Goal: Information Seeking & Learning: Learn about a topic

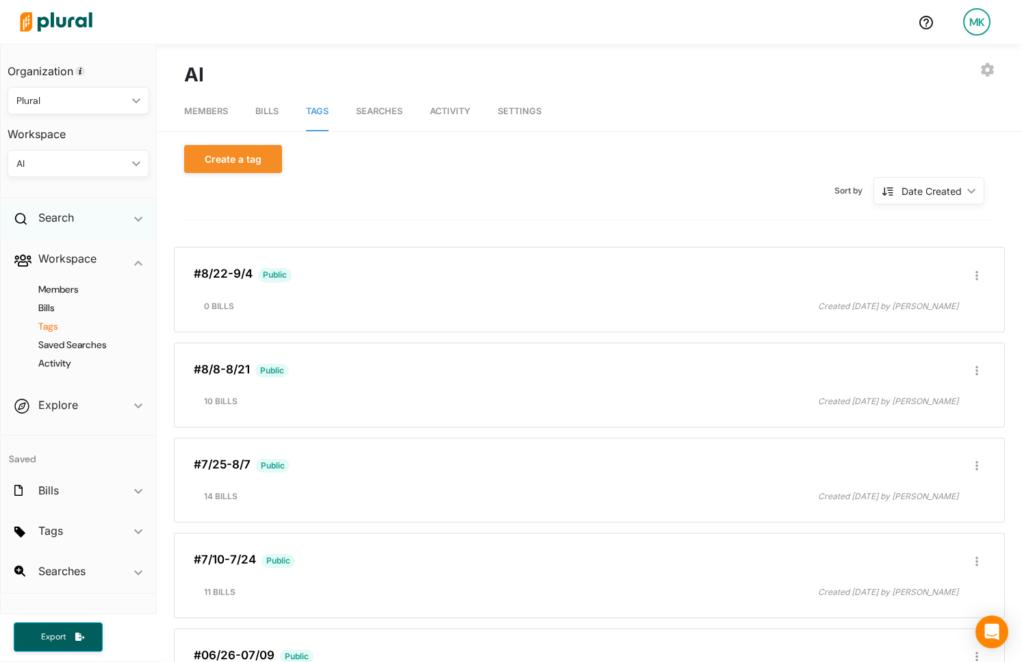
click at [77, 222] on div "Search ic_keyboard_arrow_down" at bounding box center [78, 220] width 155 height 37
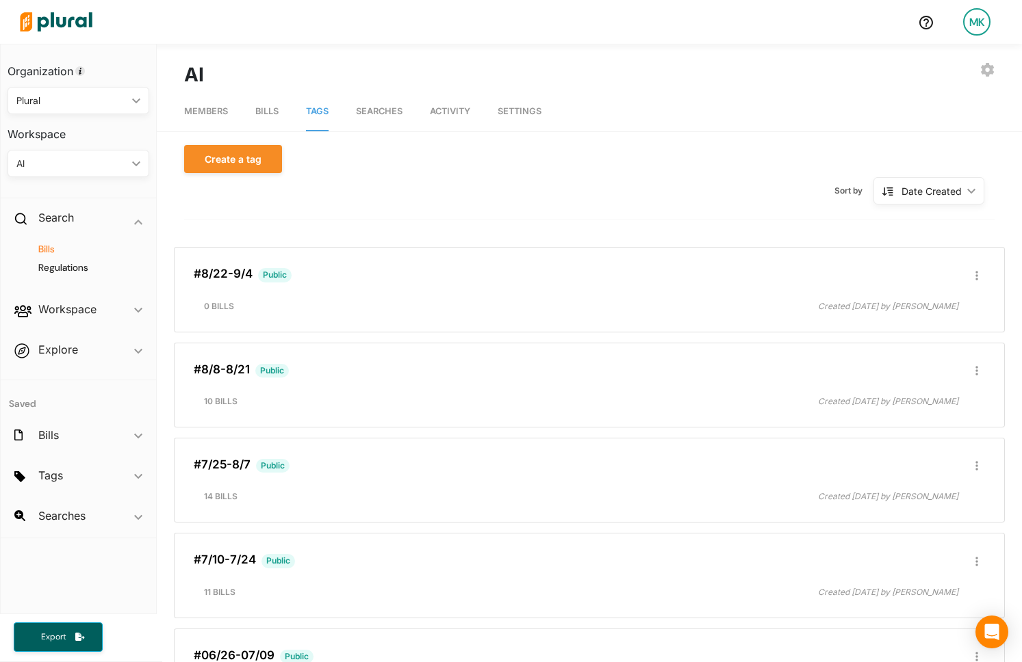
click at [55, 248] on h4 "Bills" at bounding box center [81, 249] width 121 height 13
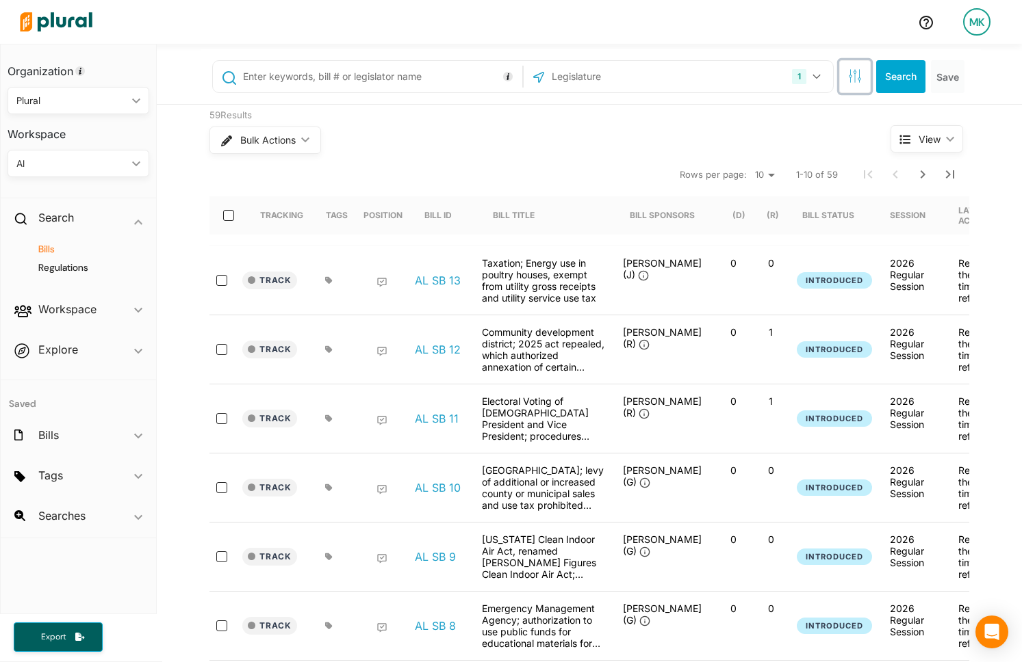
click at [849, 81] on icon "button" at bounding box center [855, 76] width 14 height 14
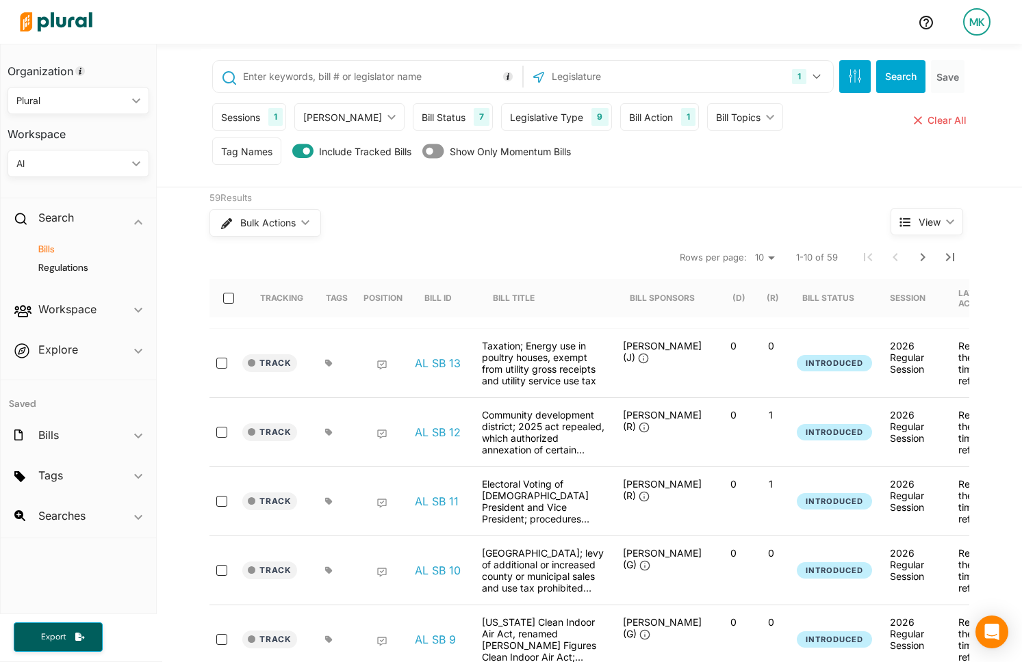
click at [681, 119] on div "1" at bounding box center [688, 117] width 14 height 18
click at [671, 221] on h3 "DATES" at bounding box center [724, 218] width 185 height 12
click at [668, 241] on input "text" at bounding box center [673, 244] width 83 height 27
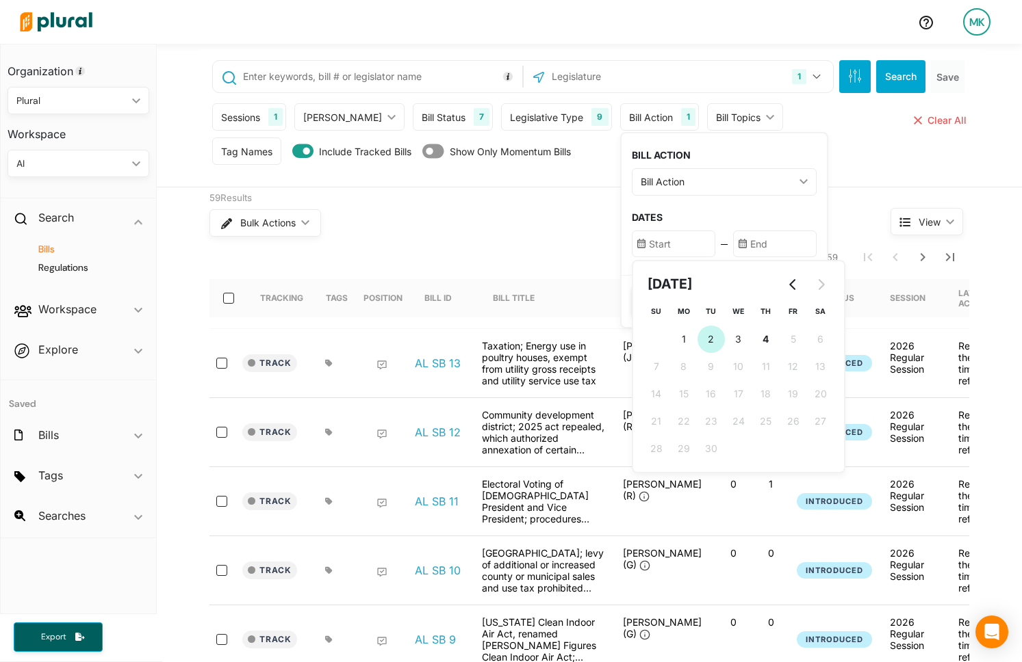
click at [708, 339] on span "2" at bounding box center [711, 339] width 6 height 14
type input "9/2/2025"
click at [738, 224] on div "BILL ACTION Bill Action ic_keyboard_arrow_down First Action Latest Action Any A…" at bounding box center [723, 204] width 205 height 142
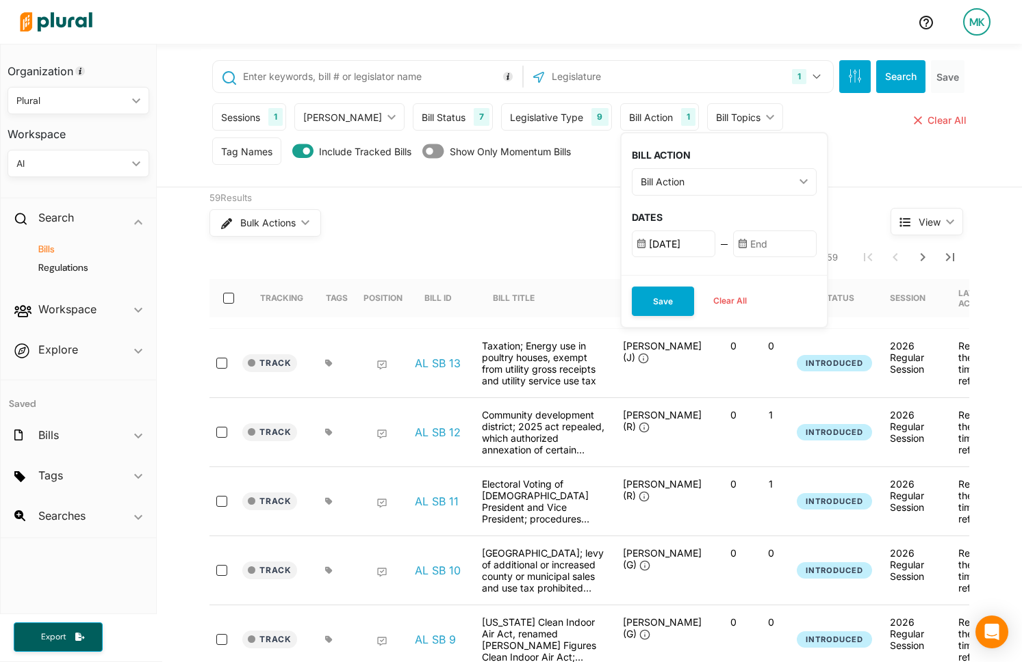
click at [738, 237] on input "text" at bounding box center [774, 244] width 83 height 27
click at [448, 260] on nav "Rows per page: 10 20 50 1-10 of 59" at bounding box center [589, 257] width 760 height 38
click at [9, 400] on h4 "Saved" at bounding box center [78, 397] width 155 height 34
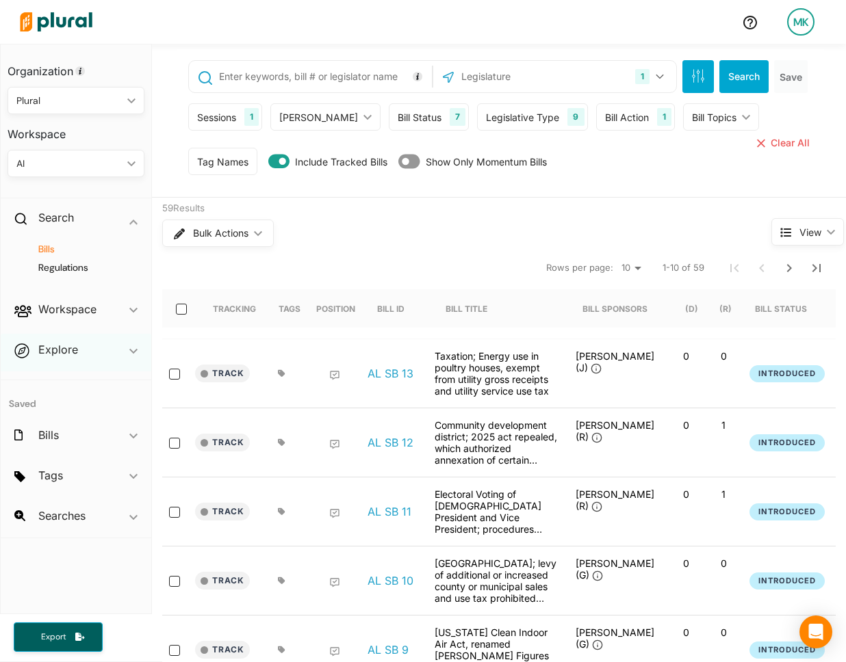
click at [81, 347] on div "Explore ic_keyboard_arrow_down" at bounding box center [76, 352] width 151 height 37
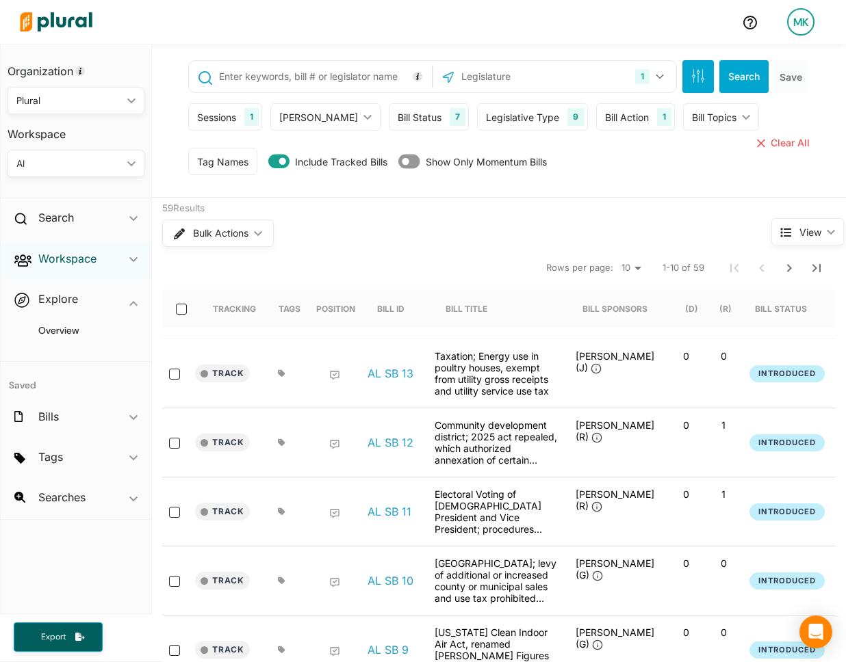
click at [62, 264] on h2 "Workspace" at bounding box center [67, 258] width 58 height 15
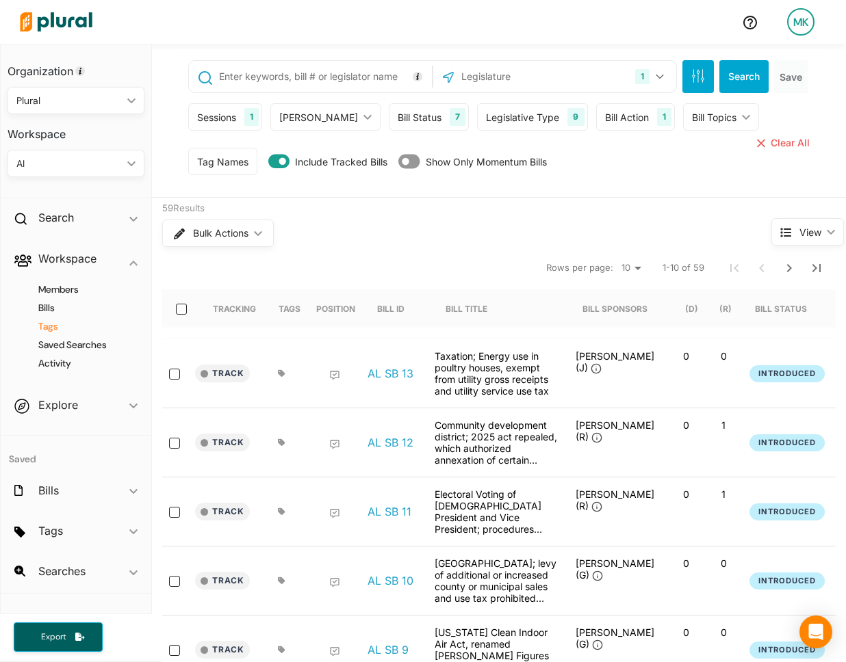
click at [48, 330] on h4 "Tags" at bounding box center [79, 326] width 116 height 13
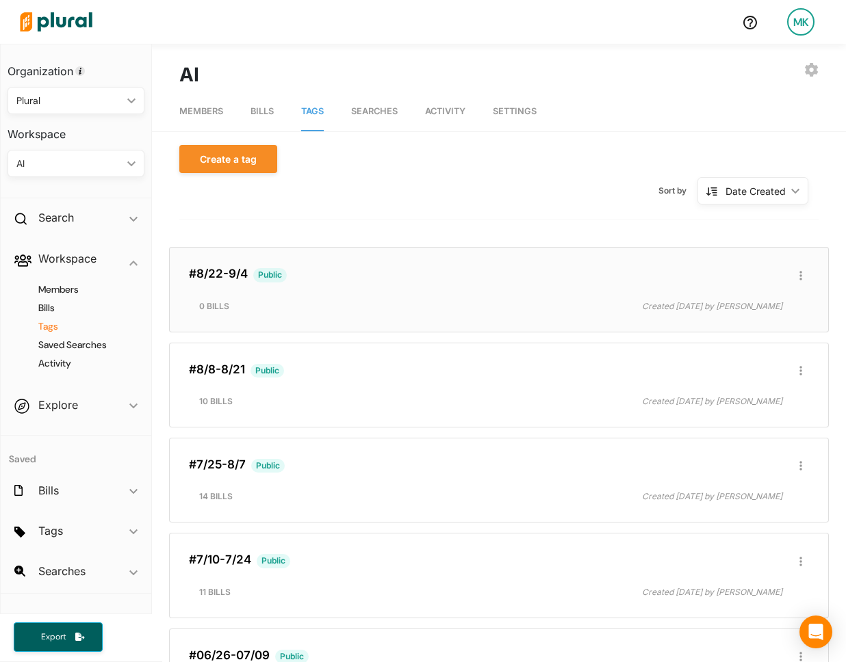
click at [243, 296] on div "#8/22-9/4 Public Edit/Share Tag Delete Tag ic_group_add Created with Sketch. Pu…" at bounding box center [498, 289] width 647 height 73
click at [222, 274] on link "#8/22-9/4" at bounding box center [218, 274] width 59 height 14
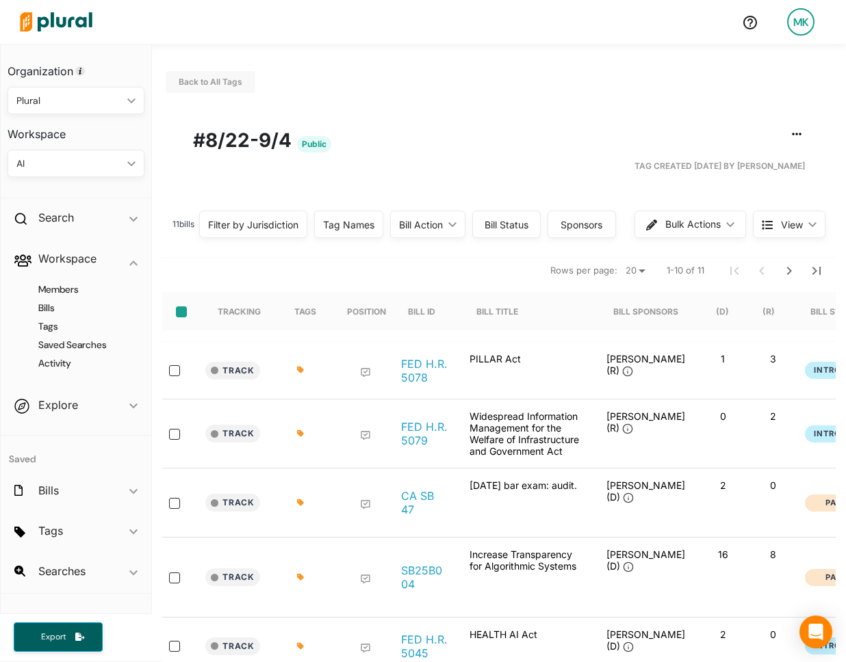
click at [179, 311] on input "select-all-rows" at bounding box center [181, 312] width 11 height 11
checkbox input "true"
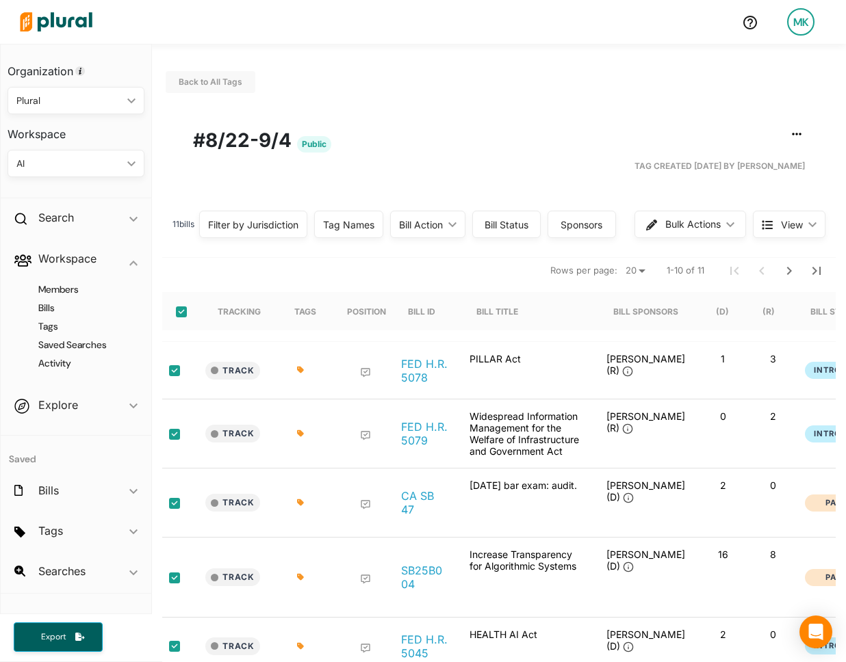
checkbox input "true"
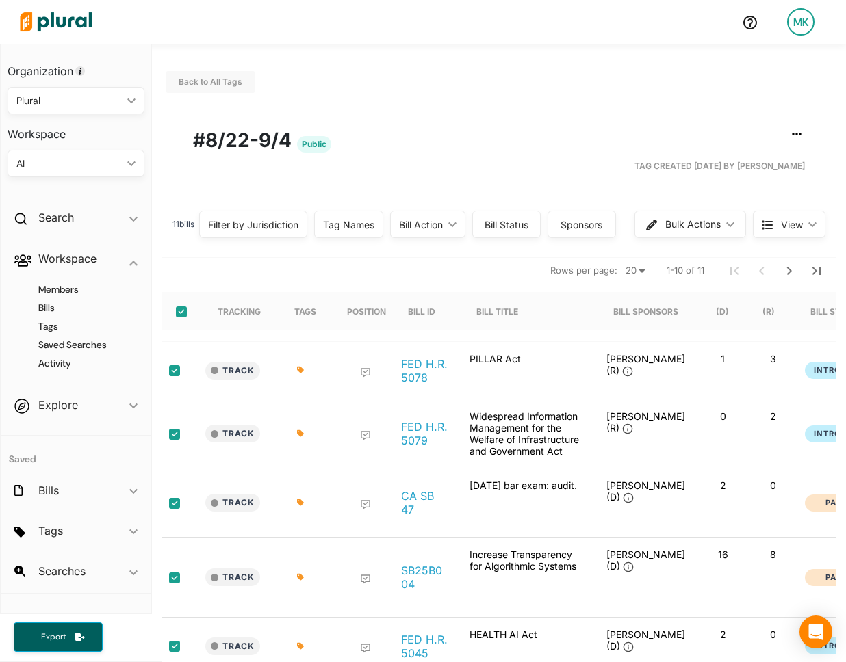
checkbox input "true"
click at [708, 221] on span "Bulk Actions" at bounding box center [693, 225] width 55 height 10
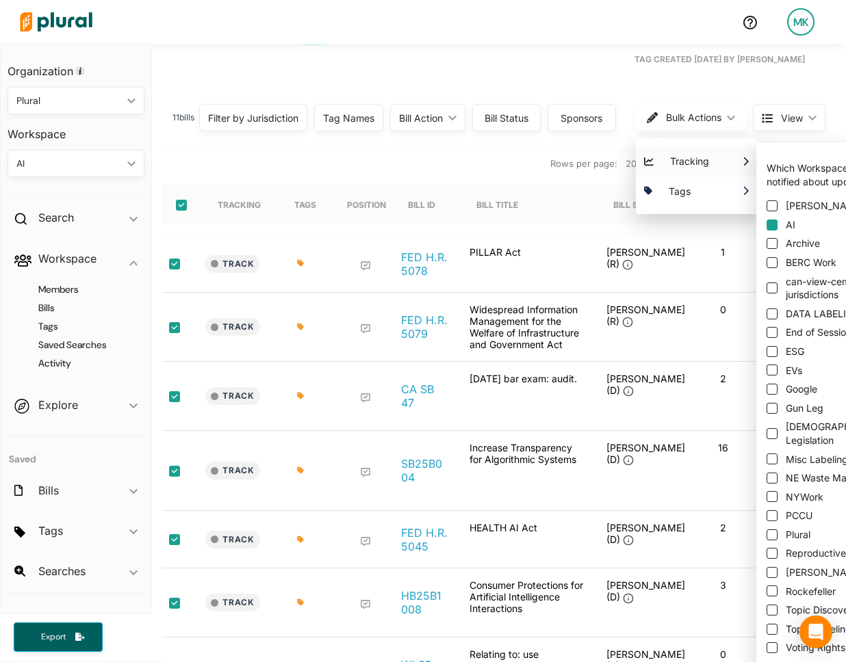
click at [773, 227] on input "AI" at bounding box center [771, 225] width 11 height 11
checkbox input "true"
checkbox input "false"
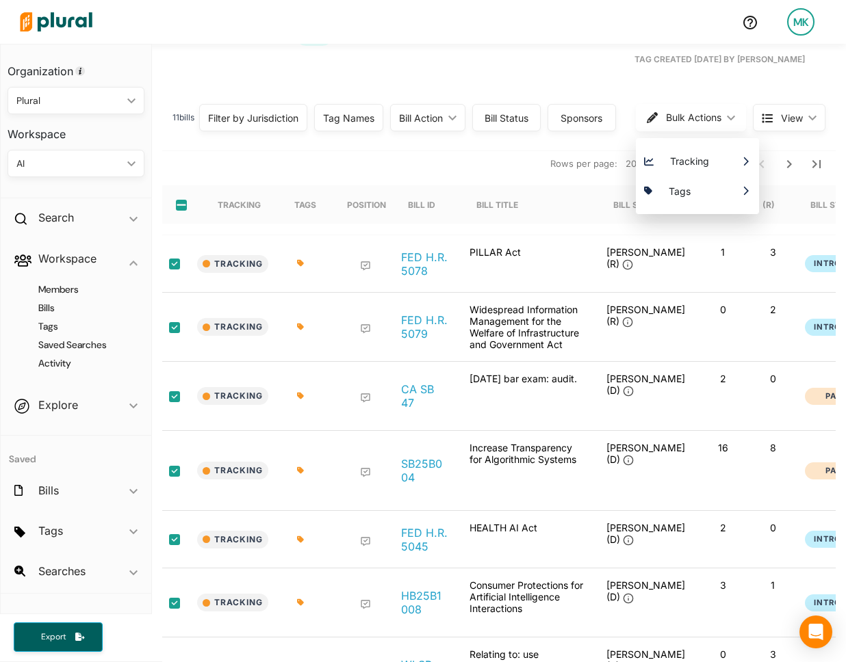
click at [443, 158] on nav "Rows per page: 20 50 1-10 of 11" at bounding box center [498, 163] width 673 height 38
click at [793, 165] on icon "Next Page" at bounding box center [789, 164] width 16 height 16
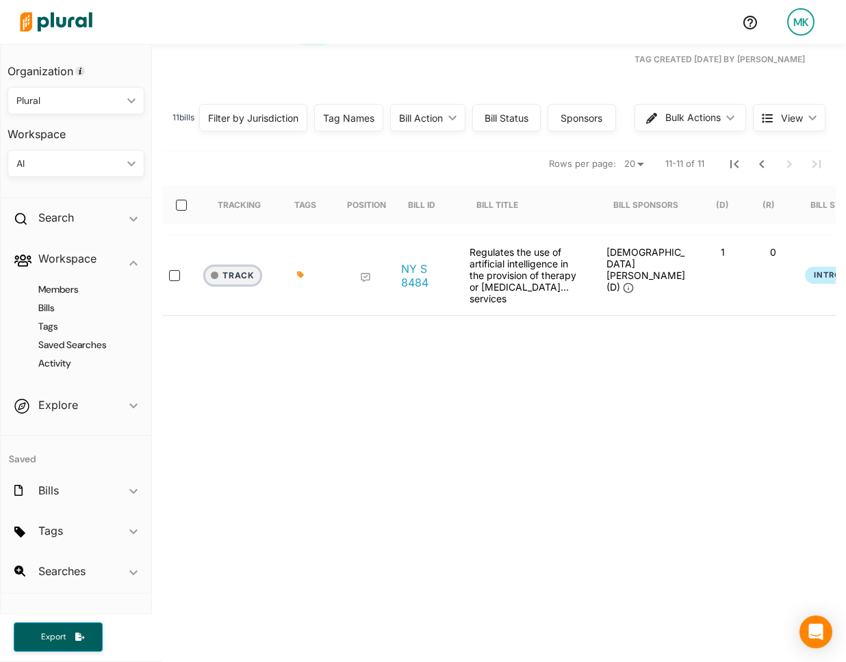
click at [230, 267] on button "Track" at bounding box center [232, 276] width 55 height 18
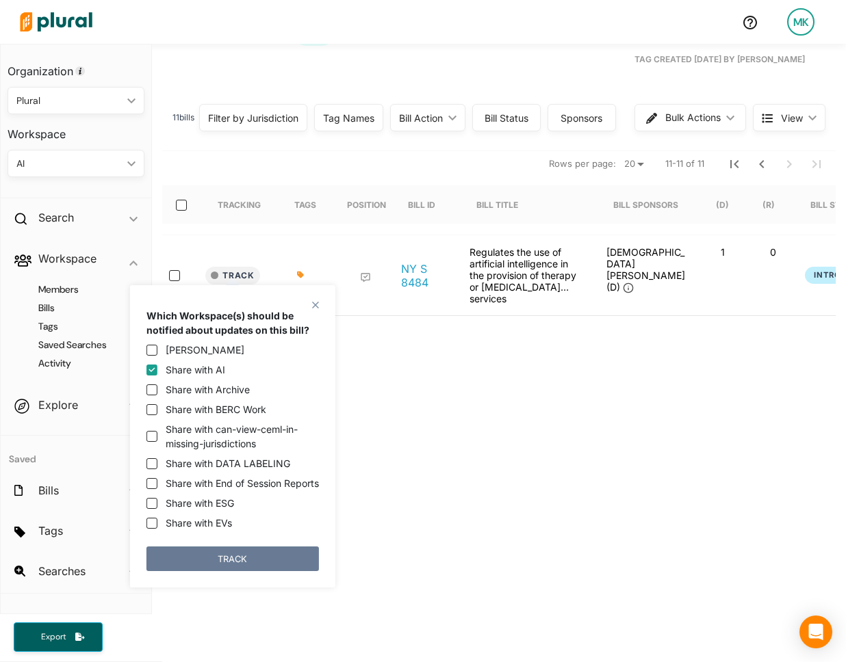
click at [237, 564] on button "TRACK" at bounding box center [232, 559] width 172 height 25
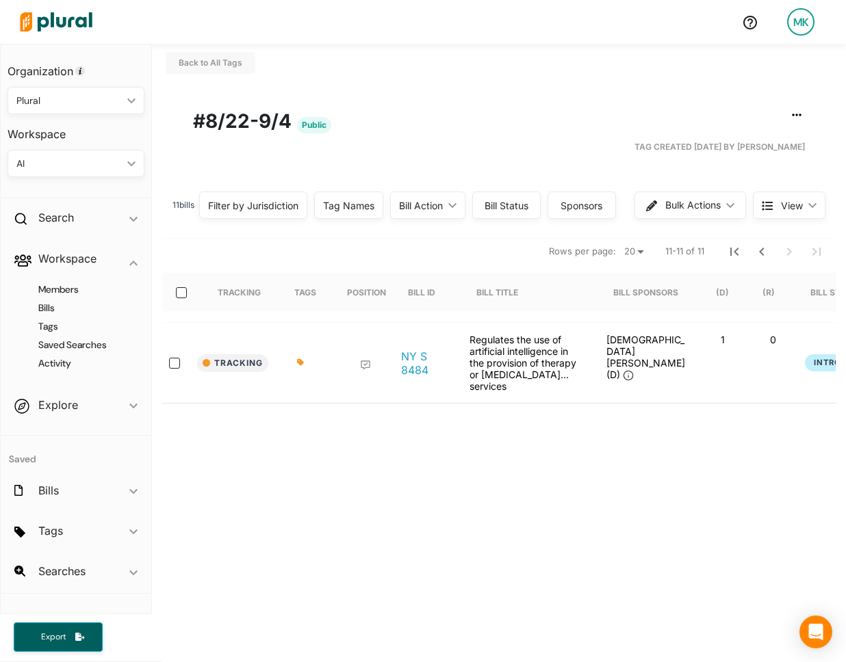
scroll to position [0, 0]
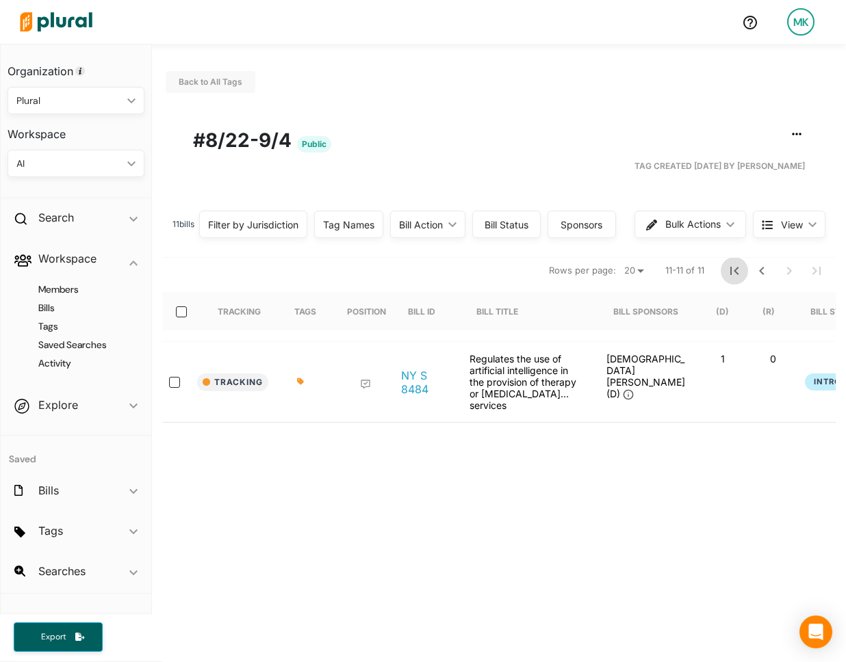
click at [738, 266] on icon "First Page" at bounding box center [734, 271] width 16 height 16
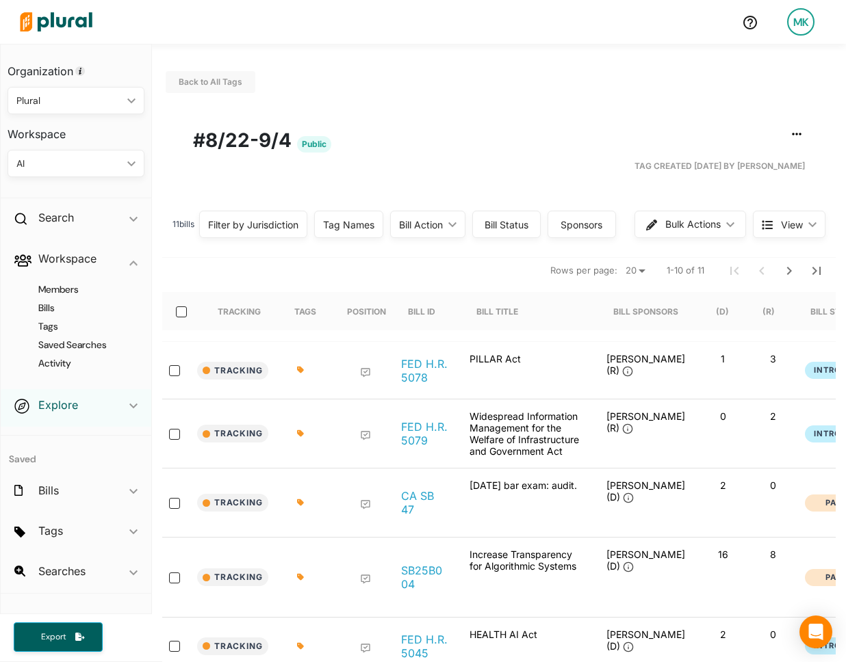
click at [64, 409] on h2 "Explore" at bounding box center [58, 405] width 40 height 15
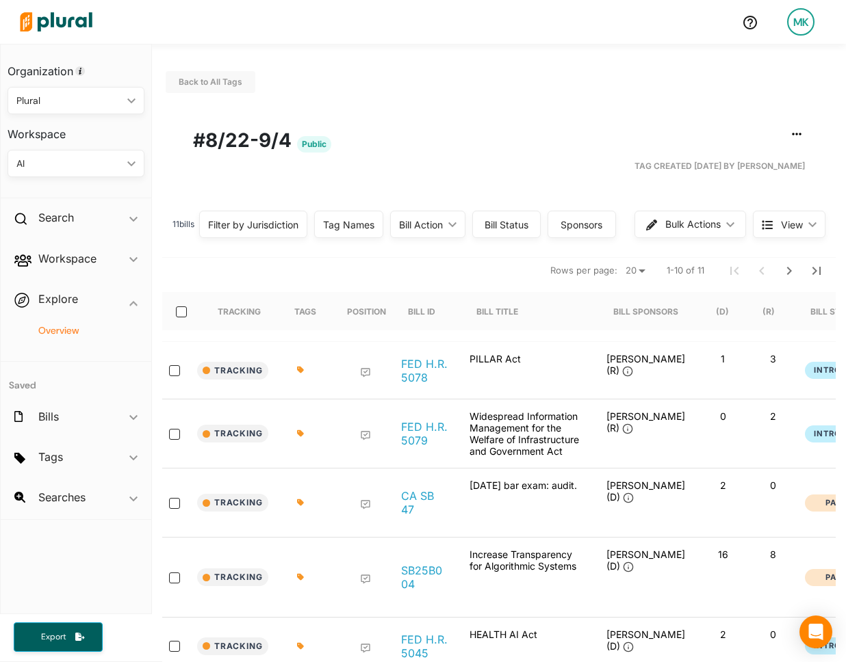
click at [55, 326] on h4 "Overview" at bounding box center [79, 330] width 116 height 13
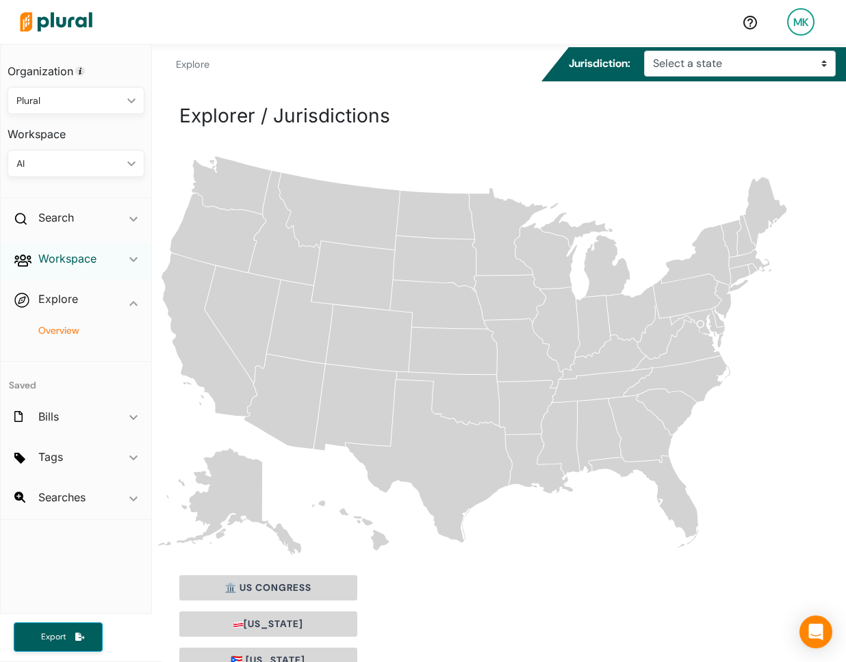
click at [68, 265] on h2 "Workspace" at bounding box center [67, 258] width 58 height 15
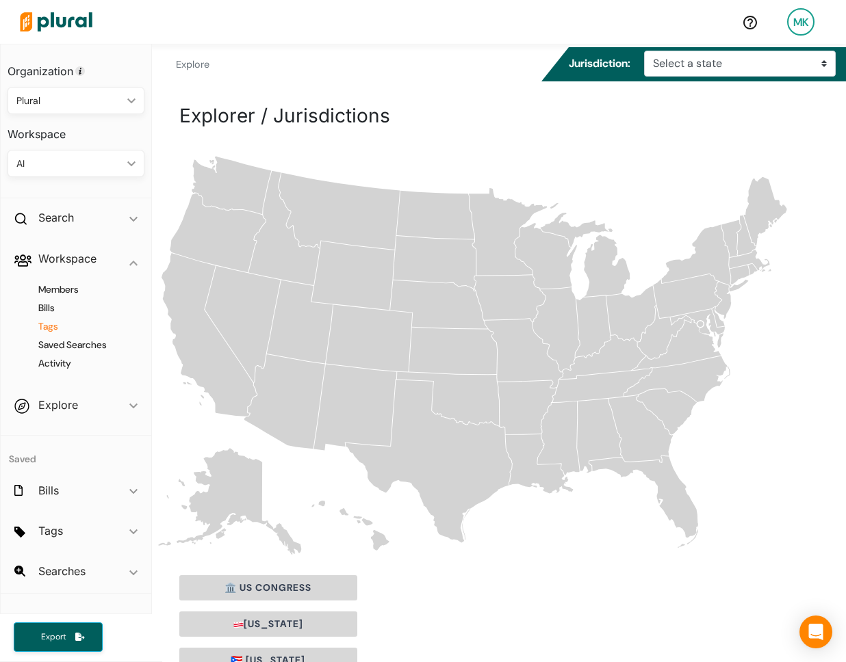
click at [43, 326] on h4 "Tags" at bounding box center [79, 326] width 116 height 13
click at [601, 586] on div "🏛️ US Congress" at bounding box center [498, 587] width 639 height 25
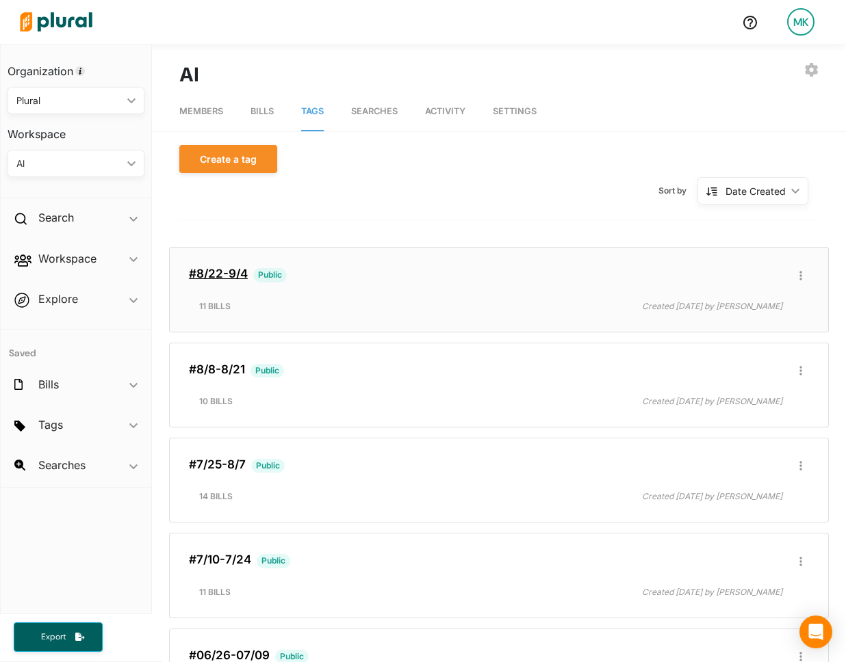
click at [230, 278] on link "#8/22-9/4" at bounding box center [218, 274] width 59 height 14
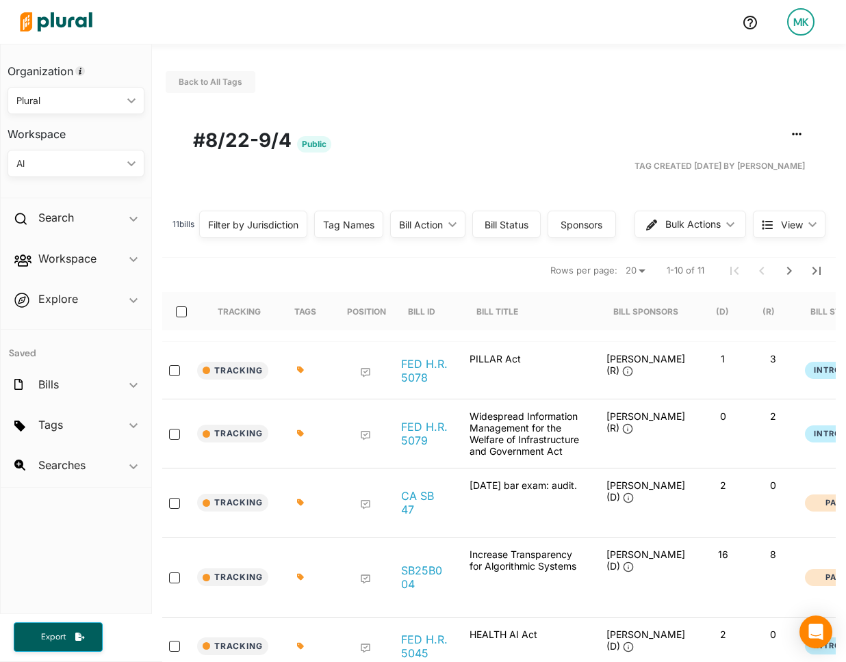
click at [270, 225] on div "Filter by Jurisdiction" at bounding box center [253, 225] width 90 height 14
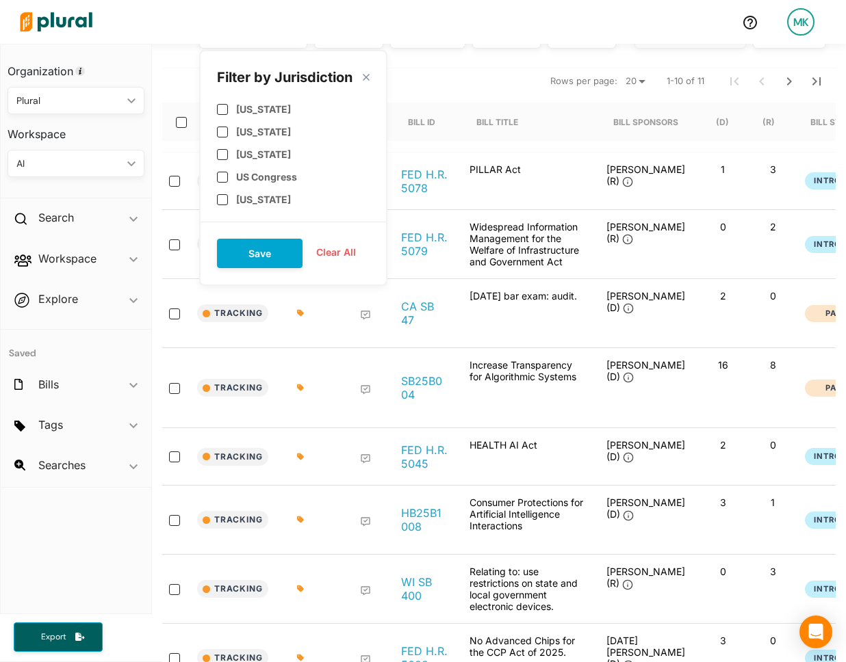
scroll to position [26, 0]
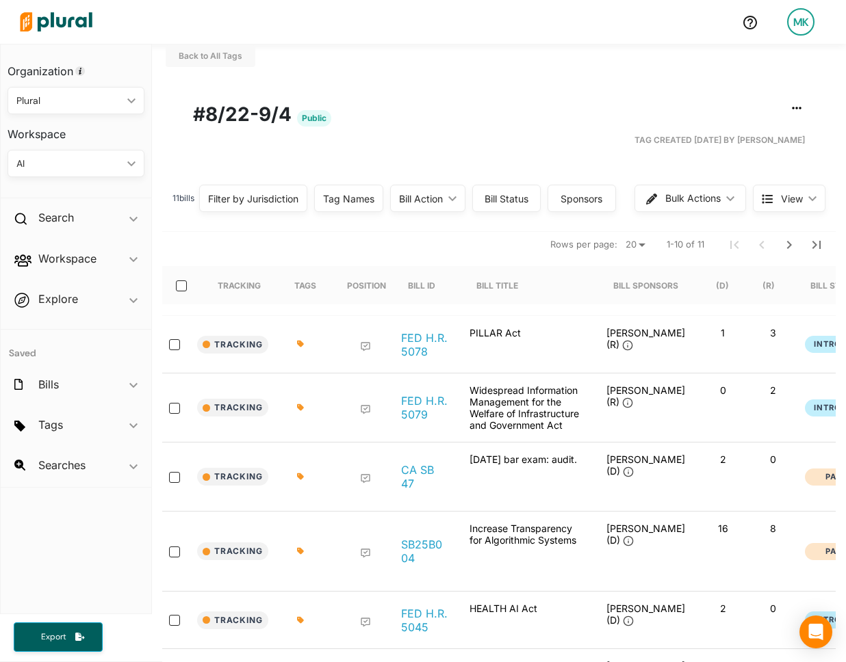
click at [422, 98] on div "Edit/Share Tag Delete Tag ic_group_add Created with Sketch. Publish Tag Export …" at bounding box center [499, 117] width 666 height 68
click at [270, 202] on div "Filter by Jurisdiction" at bounding box center [253, 199] width 90 height 14
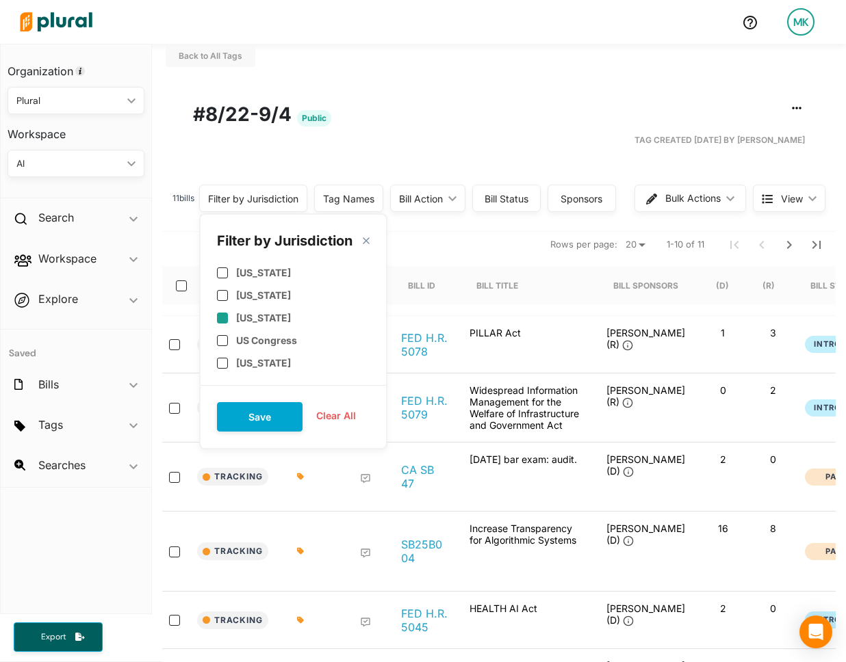
click at [276, 312] on label "[US_STATE]" at bounding box center [263, 318] width 55 height 12
checkbox input "true"
click at [276, 419] on button "Save" at bounding box center [260, 416] width 86 height 29
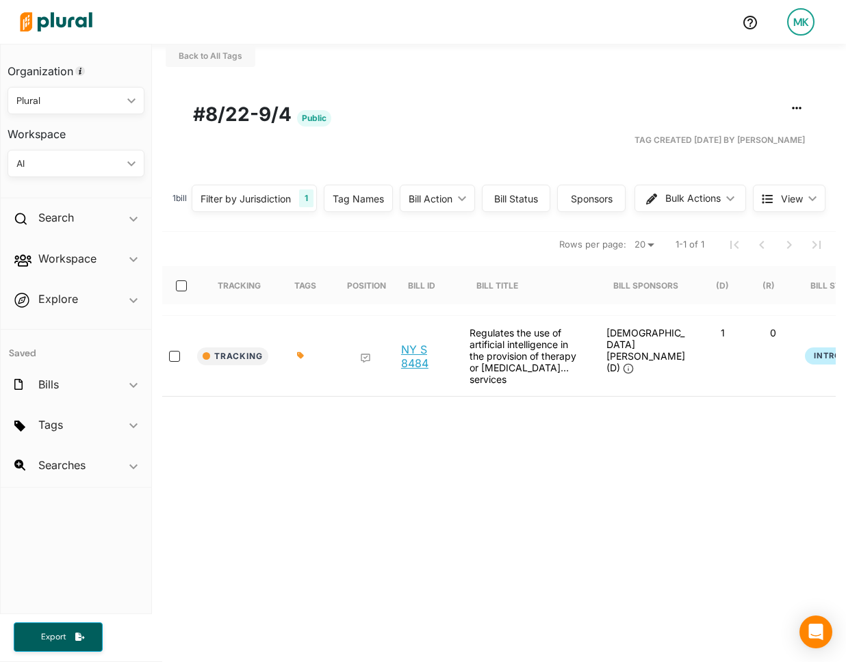
click at [415, 352] on link "NY S 8484" at bounding box center [424, 356] width 47 height 27
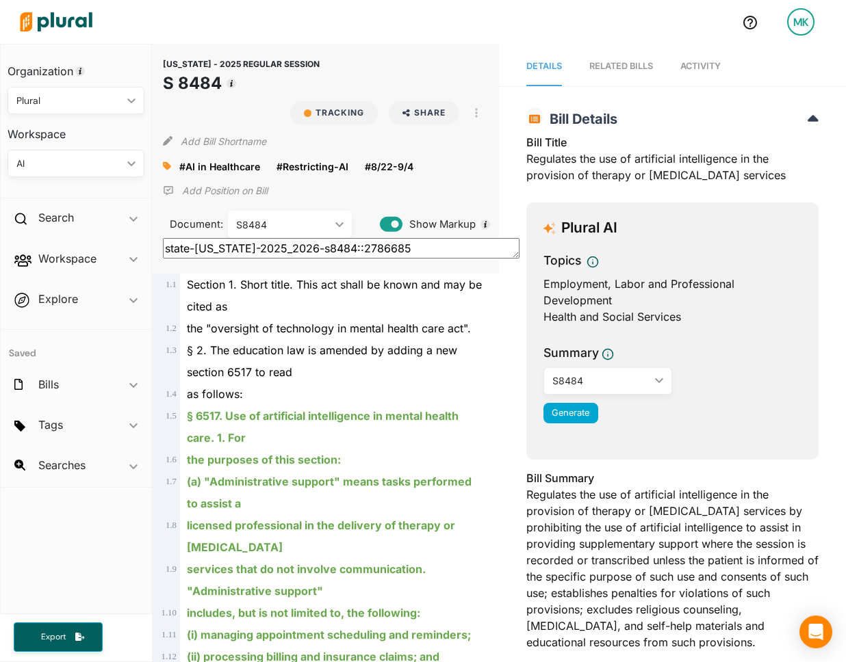
click at [705, 58] on link "Activity" at bounding box center [700, 66] width 40 height 39
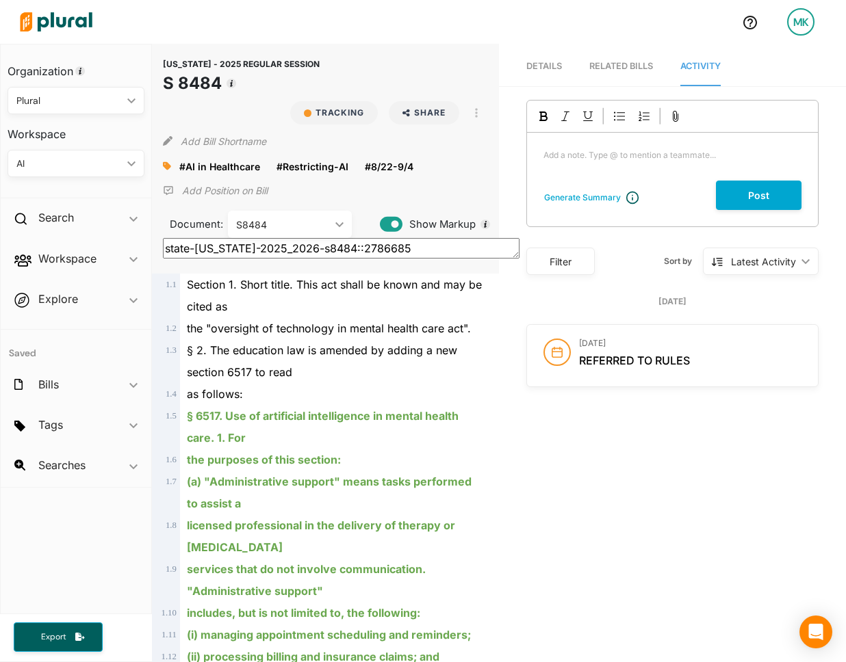
click at [544, 68] on span "Details" at bounding box center [544, 66] width 36 height 10
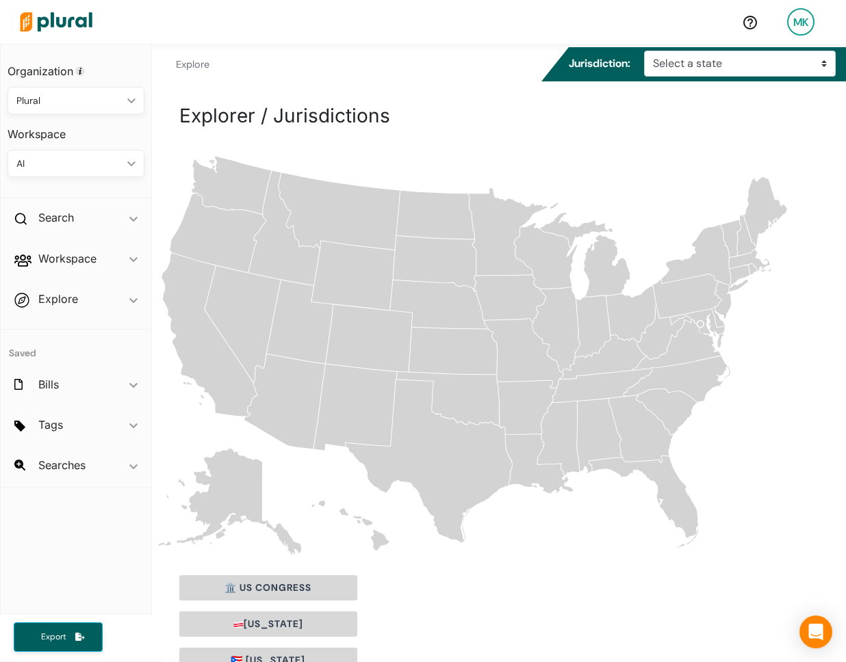
click at [441, 567] on div "🏛️ US Congress District of Columbia 🇵🇷 Puerto Rico" at bounding box center [499, 619] width 694 height 122
click at [727, 42] on div at bounding box center [372, 22] width 717 height 48
click at [721, 62] on select "Select a state Alabama Alaska Arizona Arkansas California Colorado Connecticut …" at bounding box center [740, 64] width 192 height 26
click at [120, 260] on div "Workspace ic_keyboard_arrow_down" at bounding box center [76, 261] width 151 height 37
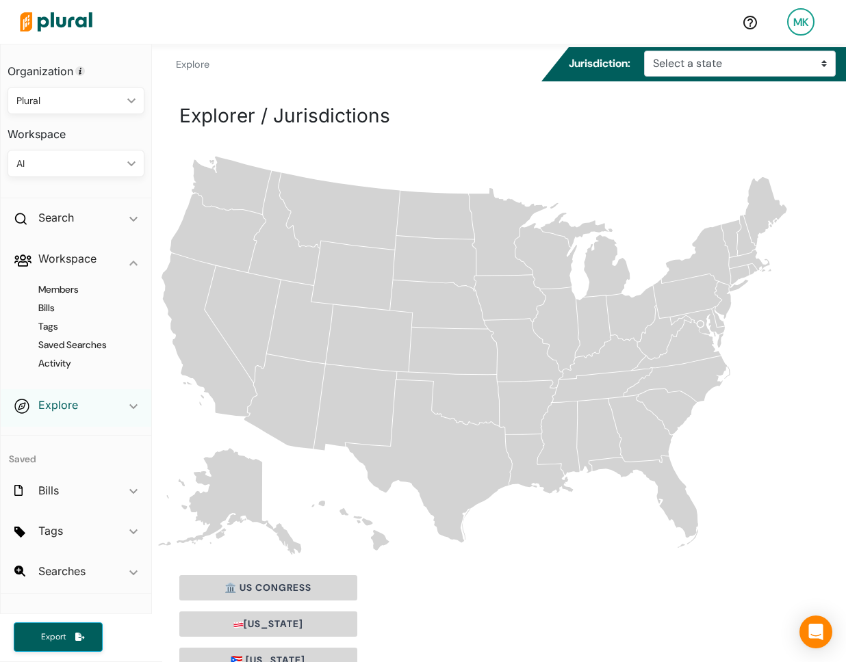
click at [67, 401] on h2 "Explore" at bounding box center [58, 405] width 40 height 15
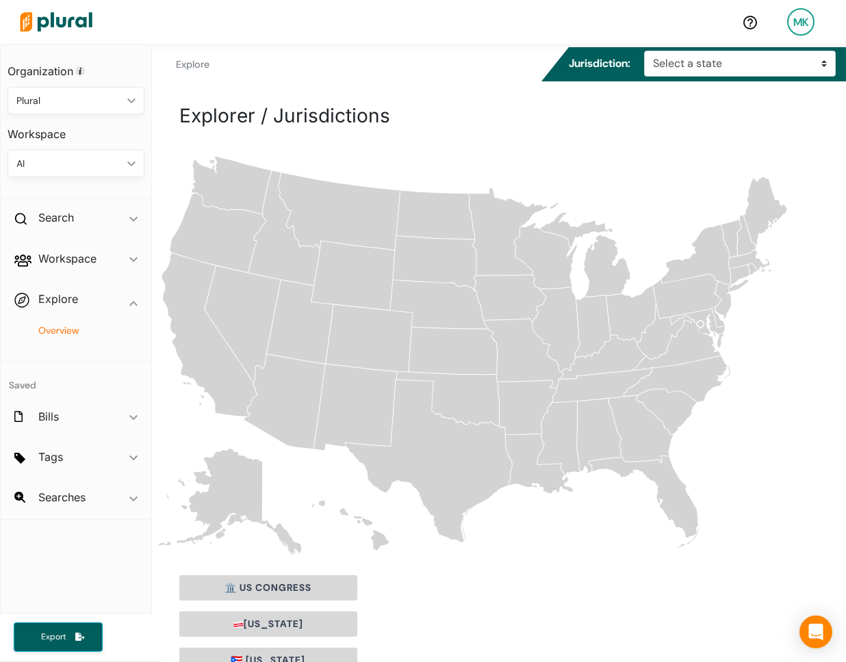
click at [49, 331] on h4 "Overview" at bounding box center [79, 330] width 116 height 13
click at [86, 163] on div "AI" at bounding box center [68, 164] width 105 height 14
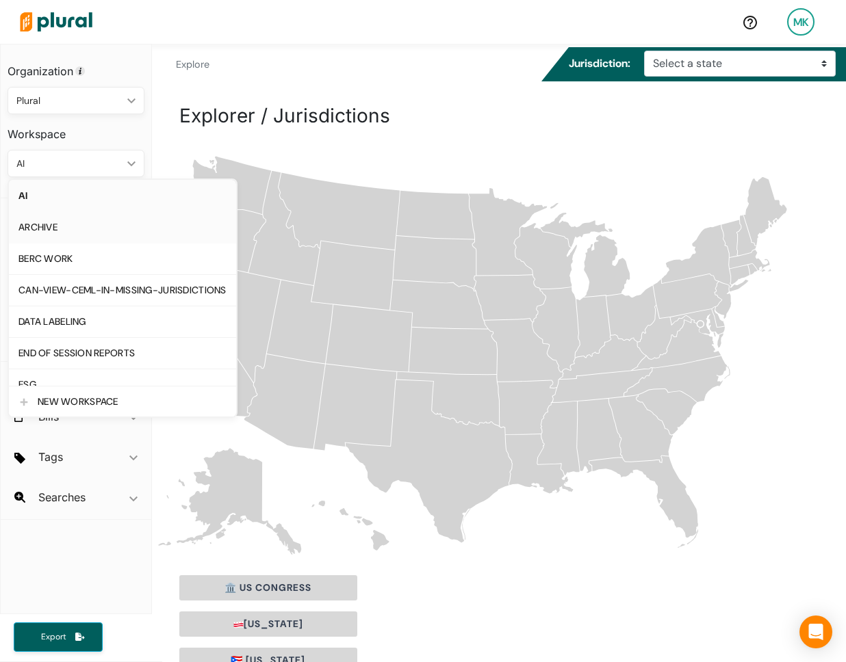
click at [81, 222] on div "ARCHIVE" at bounding box center [122, 228] width 208 height 12
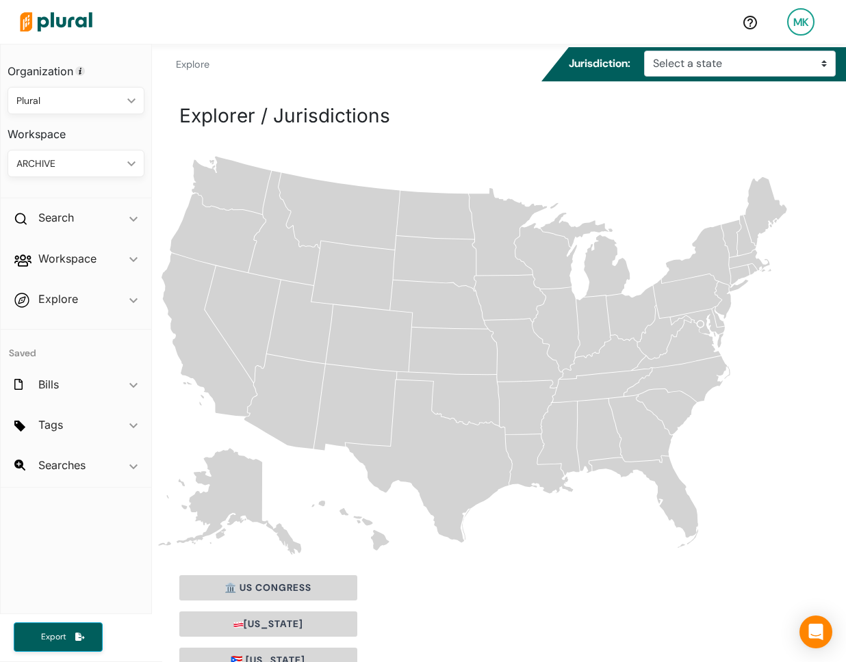
click at [131, 165] on polygon at bounding box center [131, 163] width 8 height 5
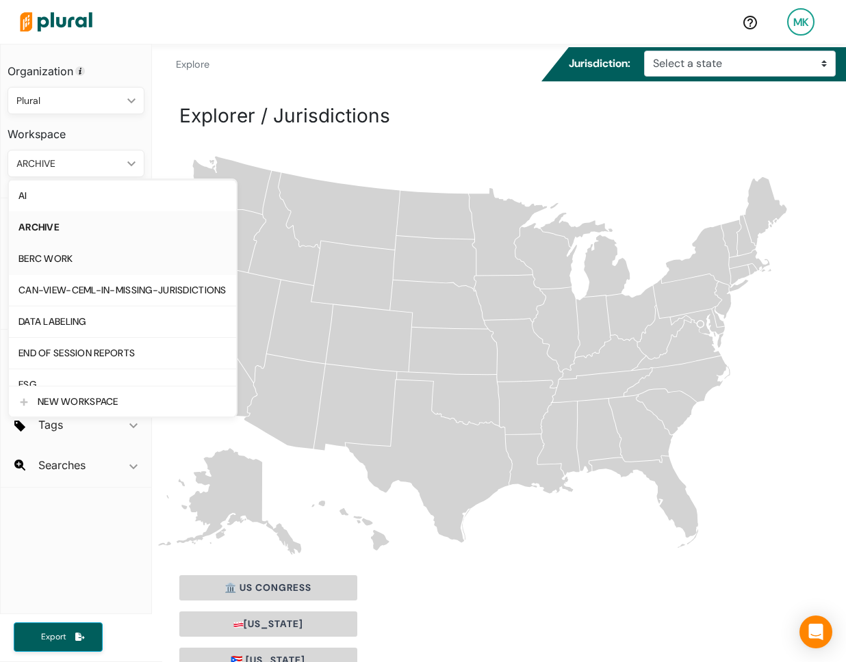
click at [111, 268] on link "BERC WORK" at bounding box center [122, 258] width 227 height 31
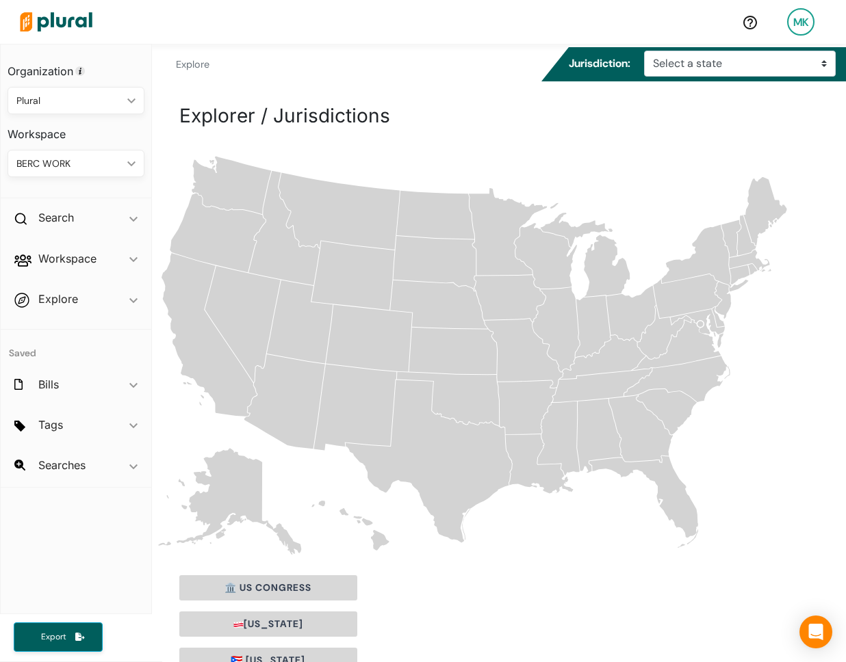
click at [203, 131] on div "Explorer / Jurisdictions" at bounding box center [498, 126] width 639 height 51
click at [107, 264] on div "Workspace ic_keyboard_arrow_down" at bounding box center [76, 261] width 151 height 37
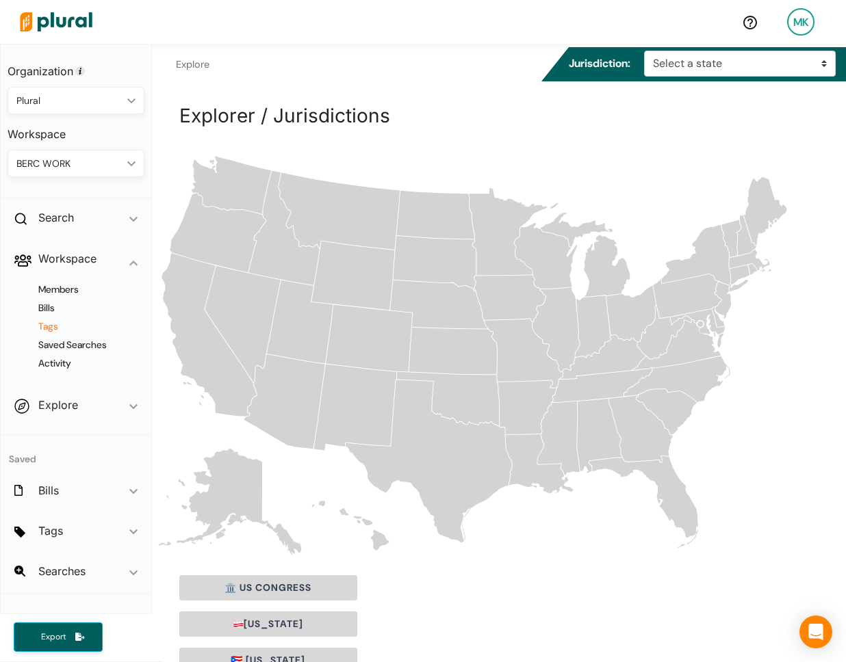
click at [47, 323] on h4 "Tags" at bounding box center [79, 326] width 116 height 13
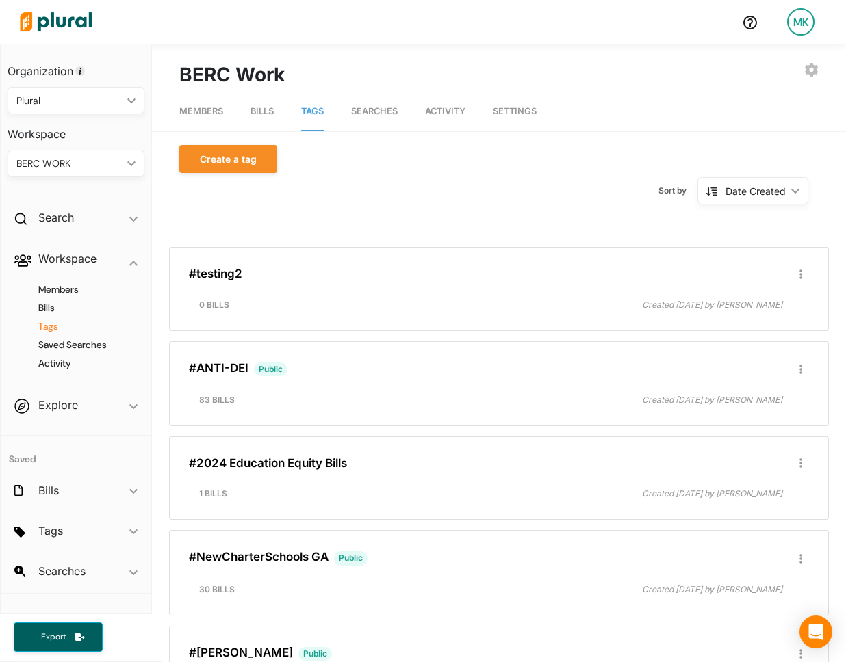
click at [786, 192] on icon "ic_keyboard_arrow_down" at bounding box center [793, 191] width 14 height 6
click at [751, 281] on div "Alphanumerical" at bounding box center [756, 287] width 81 height 12
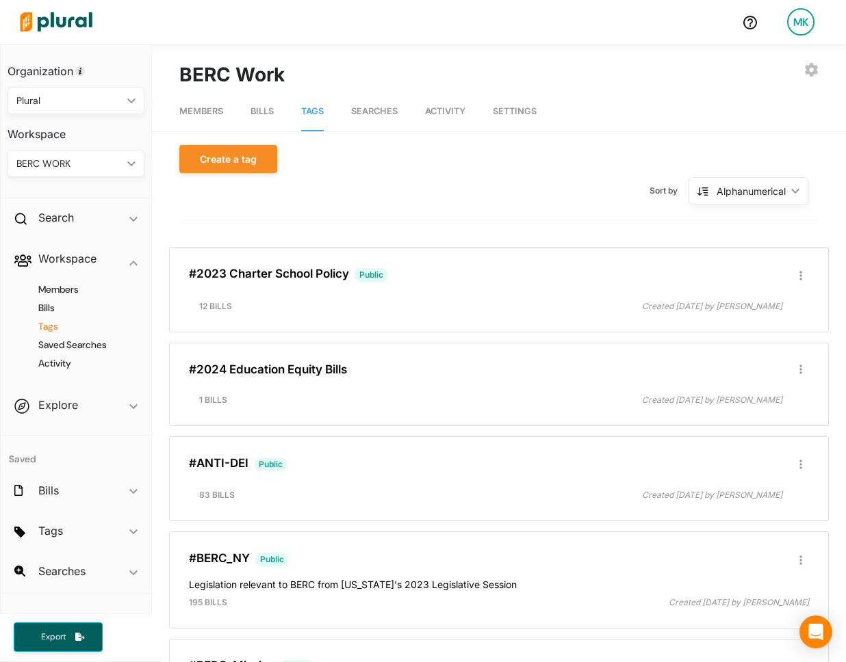
click at [125, 161] on icon "ic_keyboard_arrow_down" at bounding box center [129, 164] width 14 height 6
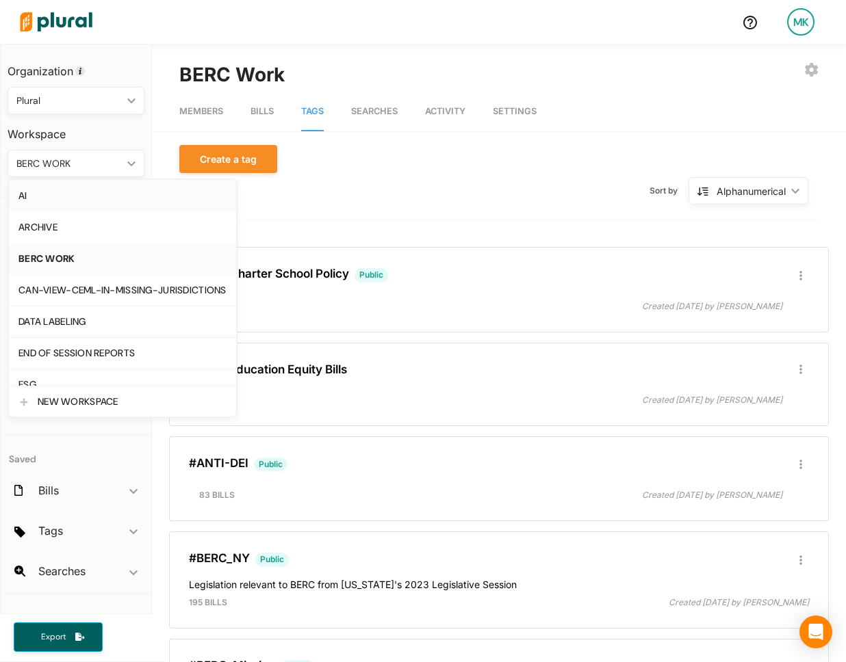
click at [93, 198] on div "AI" at bounding box center [122, 196] width 208 height 12
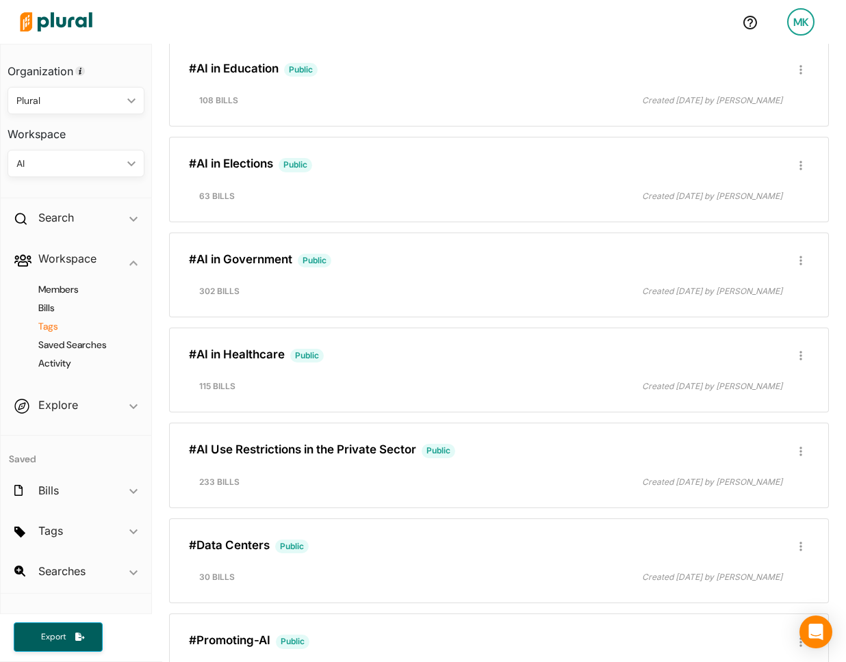
scroll to position [1542, 0]
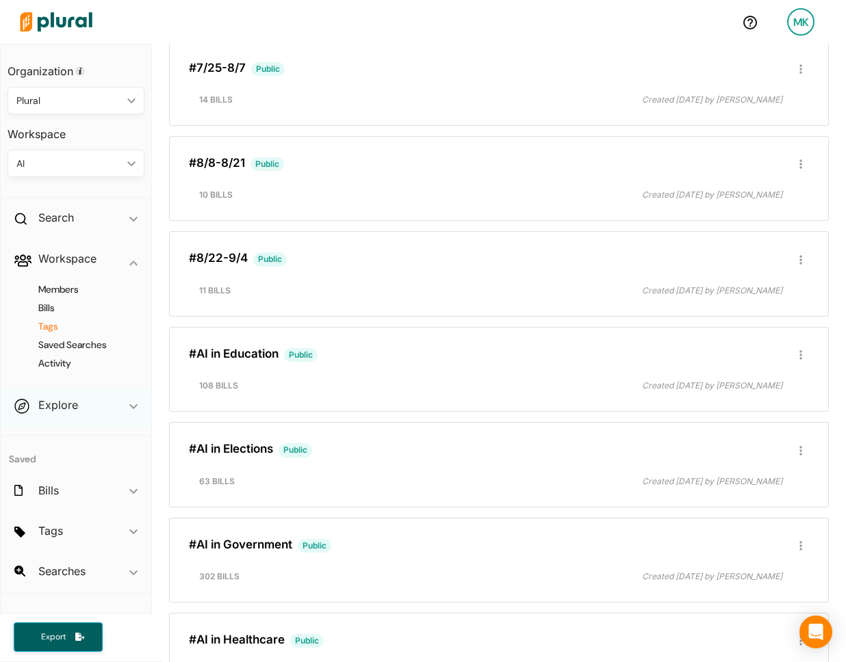
click at [92, 421] on div "Explore ic_keyboard_arrow_down" at bounding box center [76, 407] width 151 height 37
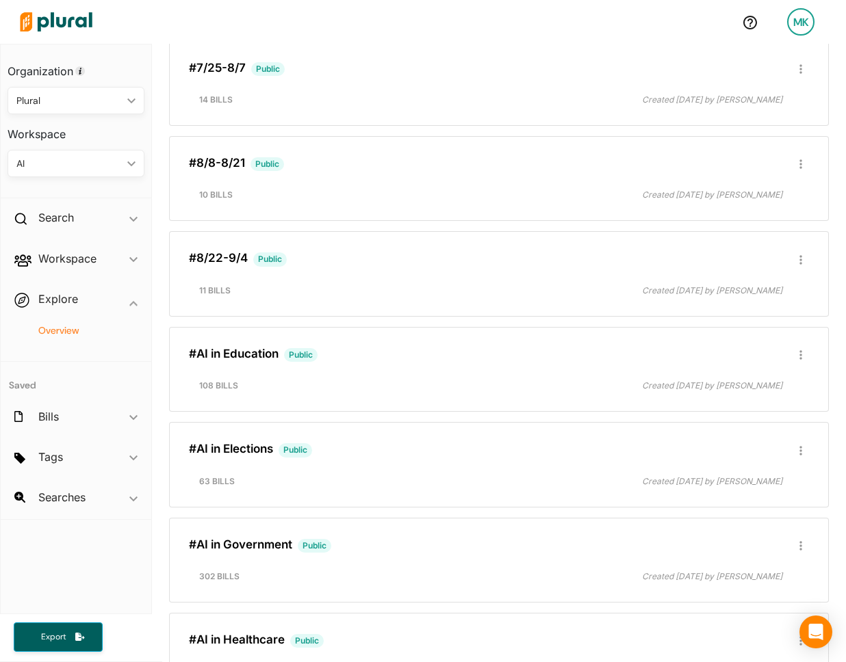
click at [59, 335] on h4 "Overview" at bounding box center [79, 330] width 116 height 13
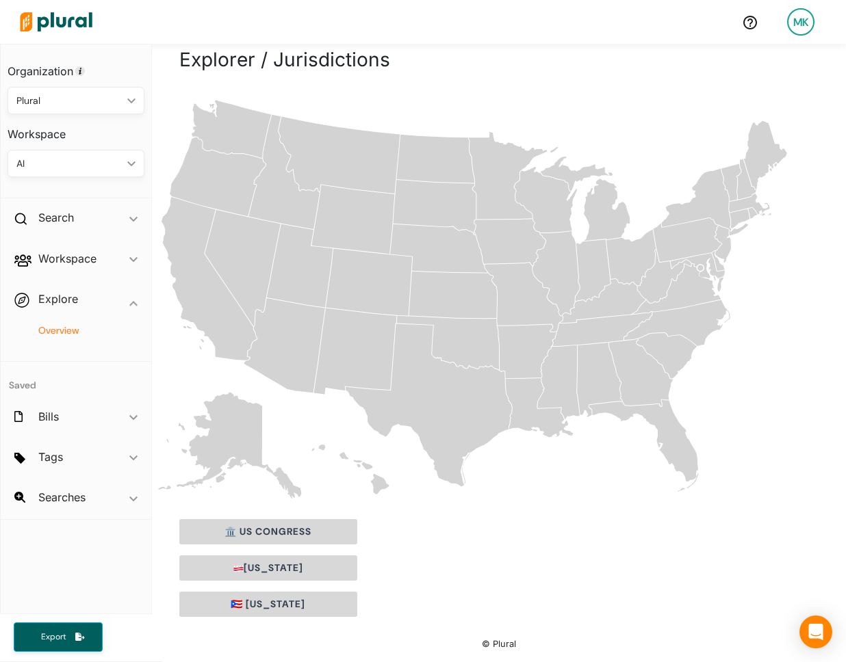
scroll to position [55, 0]
